Goal: Find contact information: Find contact information

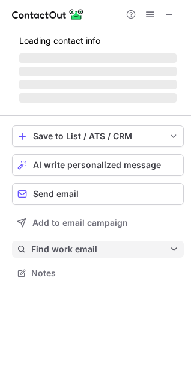
scroll to position [272, 191]
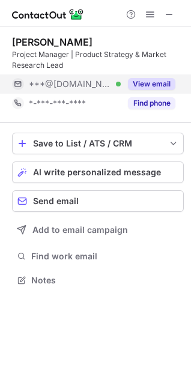
click at [144, 90] on div "View email" at bounding box center [148, 83] width 55 height 19
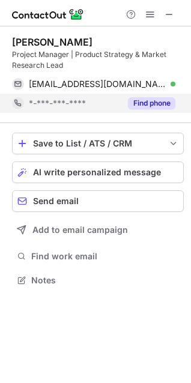
click at [147, 109] on div "Find phone" at bounding box center [148, 103] width 55 height 19
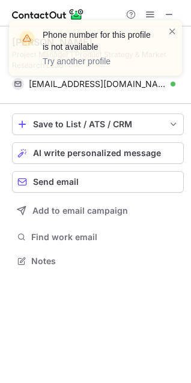
scroll to position [253, 191]
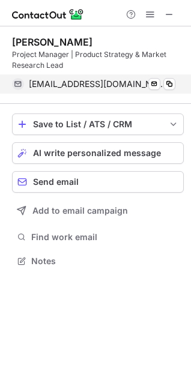
click at [108, 77] on div "rhmofrad@gmail.com Verified Send email Copy" at bounding box center [93, 83] width 163 height 19
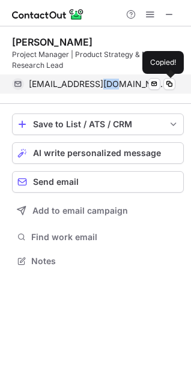
click at [108, 77] on div "rhmofrad@gmail.com Verified Send email Copied!" at bounding box center [93, 83] width 163 height 19
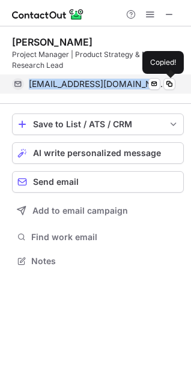
click at [108, 77] on div "rhmofrad@gmail.com Verified Send email Copied!" at bounding box center [93, 83] width 163 height 19
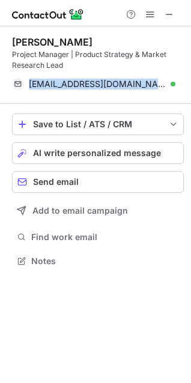
copy span "rhmofrad@gmail.com"
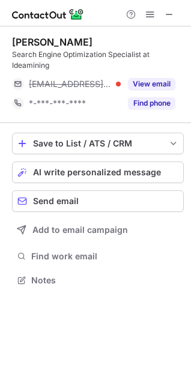
scroll to position [272, 191]
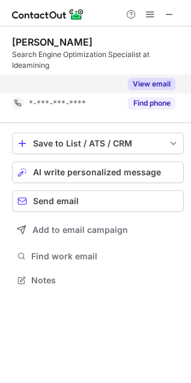
click at [134, 81] on button "View email" at bounding box center [151, 84] width 47 height 12
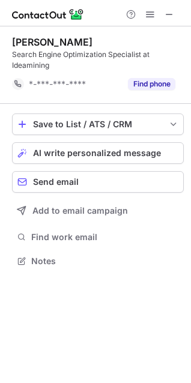
scroll to position [253, 191]
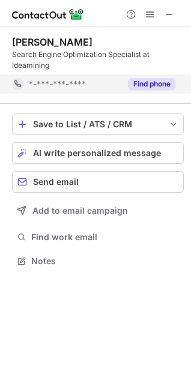
click at [131, 82] on button "Find phone" at bounding box center [151, 84] width 47 height 12
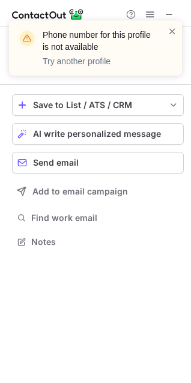
scroll to position [233, 191]
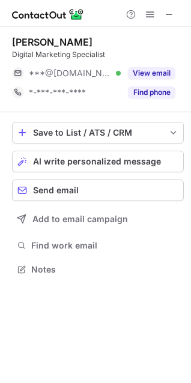
scroll to position [261, 191]
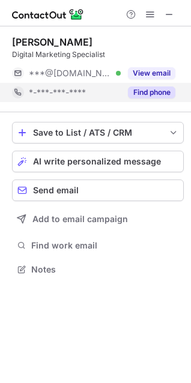
click at [110, 86] on div "*-***-***-****" at bounding box center [66, 92] width 109 height 19
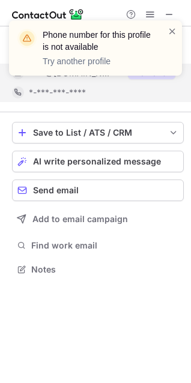
click at [143, 73] on div "Phone number for this profile is not available Try another profile" at bounding box center [95, 52] width 192 height 89
click at [9, 73] on div "notification timer" at bounding box center [9, 74] width 0 height 3
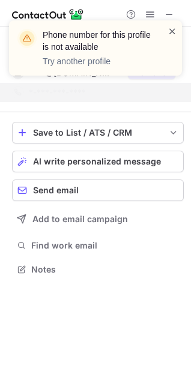
click at [170, 30] on span at bounding box center [172, 31] width 10 height 12
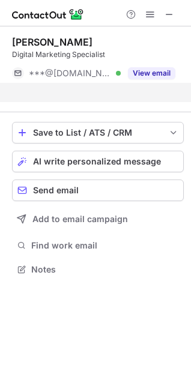
scroll to position [242, 191]
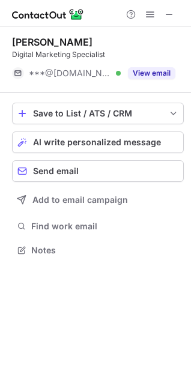
click at [156, 70] on div "Phone number for this profile is not available Try another profile" at bounding box center [91, 48] width 154 height 46
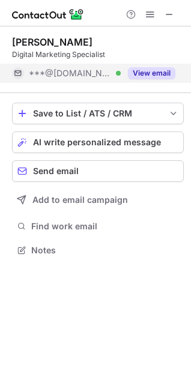
click at [151, 71] on button "View email" at bounding box center [151, 73] width 47 height 12
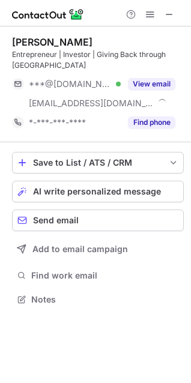
scroll to position [291, 191]
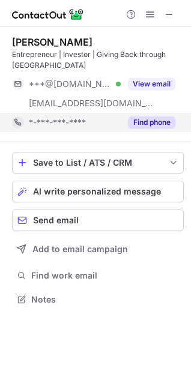
click at [50, 119] on span "*-***-***-****" at bounding box center [57, 122] width 57 height 11
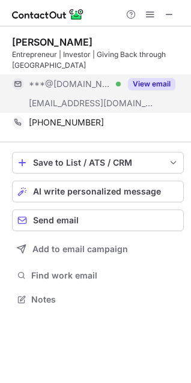
click at [64, 83] on span "***@yahoo.com" at bounding box center [70, 84] width 83 height 11
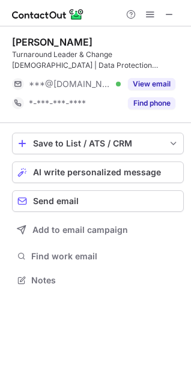
scroll to position [272, 191]
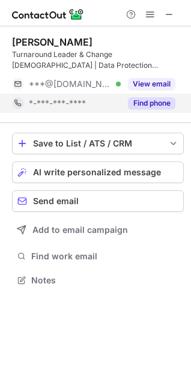
click at [142, 94] on div "Find phone" at bounding box center [148, 103] width 55 height 19
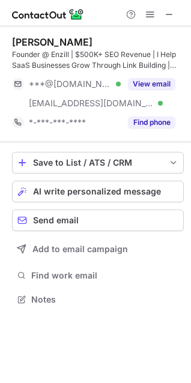
scroll to position [291, 191]
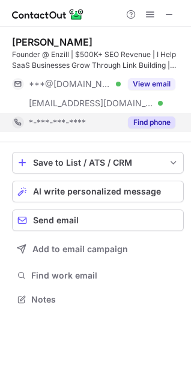
click at [119, 124] on div "*-***-***-****" at bounding box center [75, 122] width 92 height 11
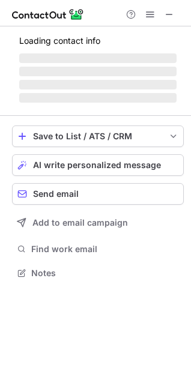
scroll to position [272, 191]
